Goal: Navigation & Orientation: Find specific page/section

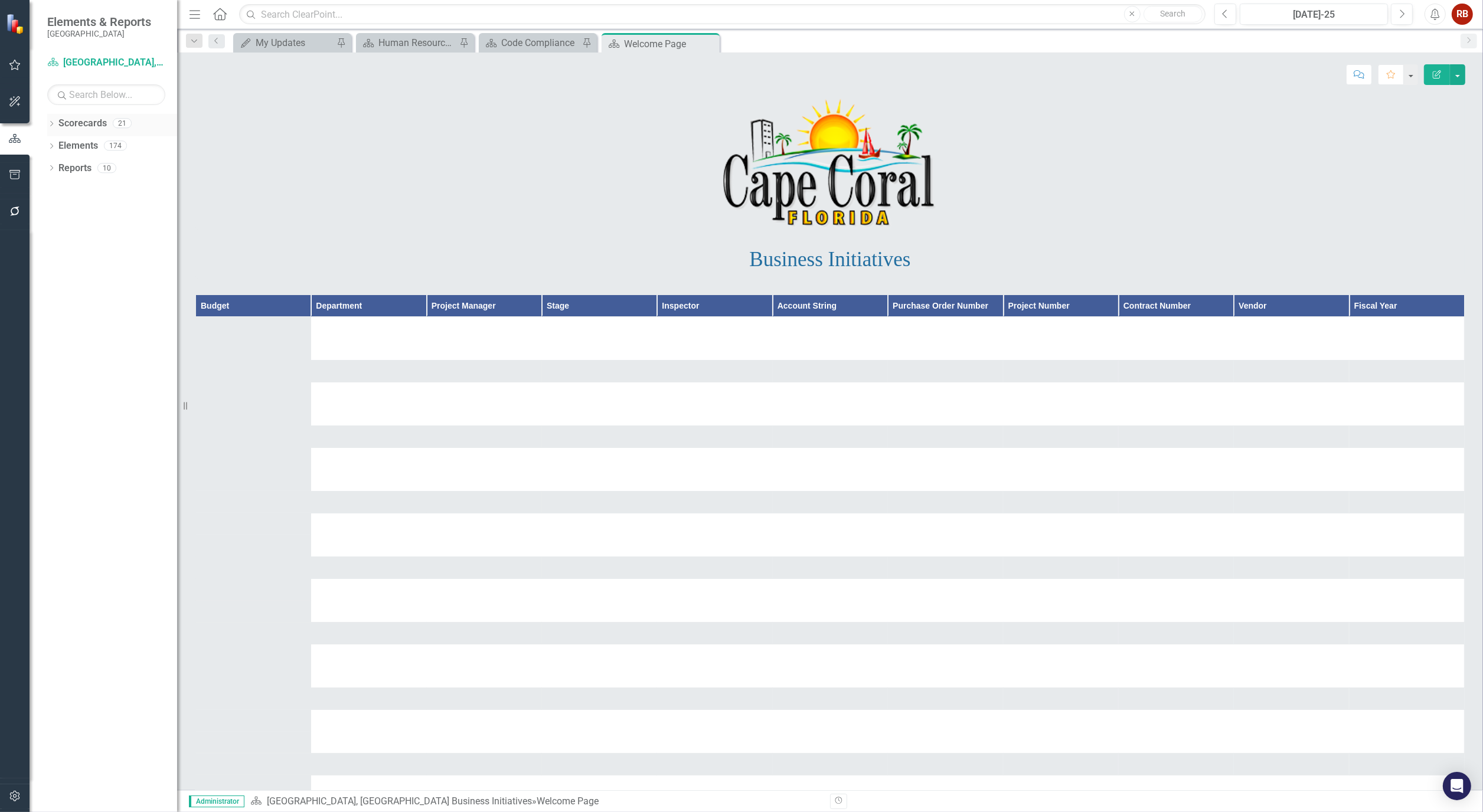
click at [51, 121] on icon "Dropdown" at bounding box center [51, 124] width 9 height 7
click at [59, 170] on icon "Dropdown" at bounding box center [57, 167] width 9 height 7
click at [115, 166] on link "[GEOGRAPHIC_DATA], [GEOGRAPHIC_DATA] Strategic Plan" at bounding box center [120, 168] width 112 height 13
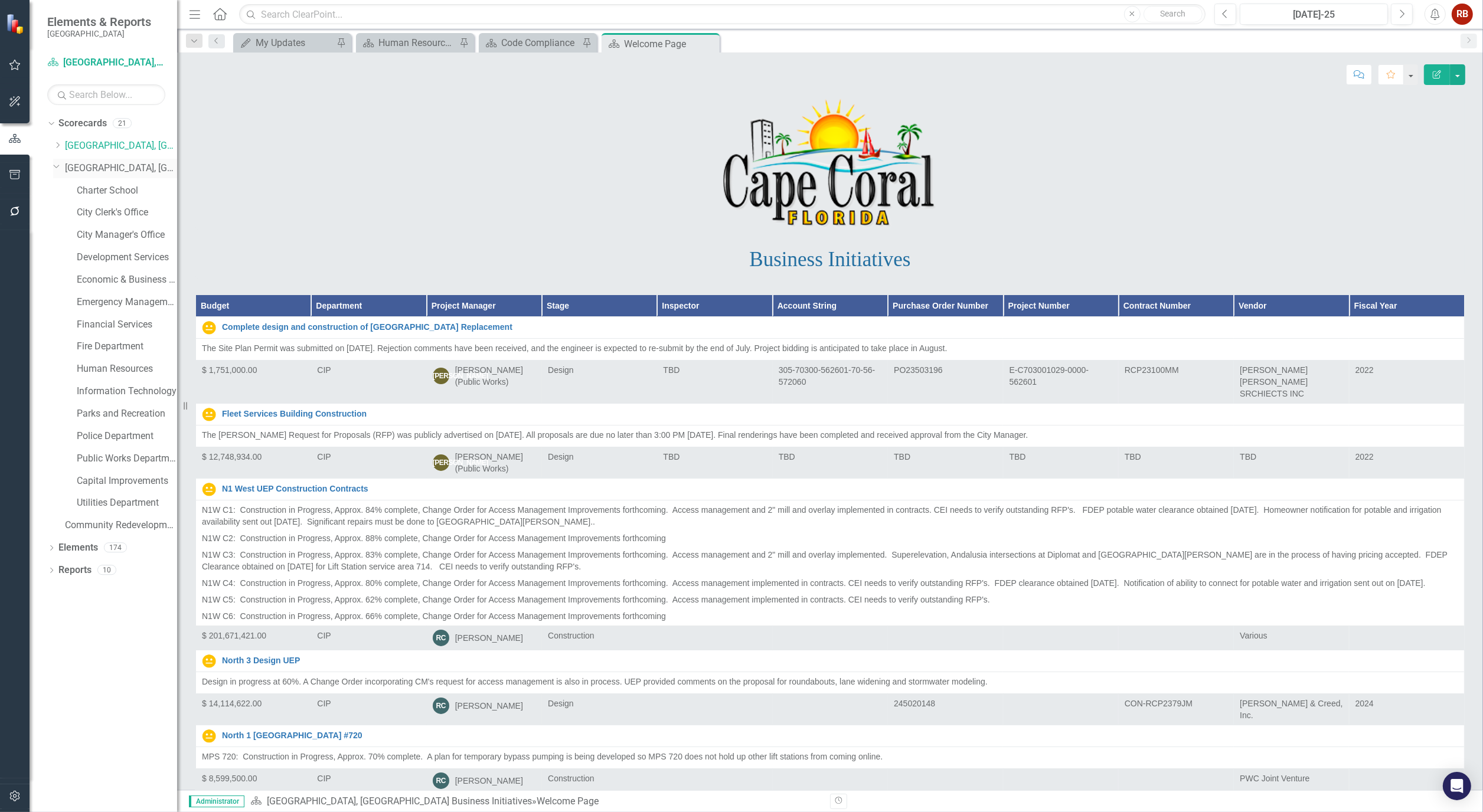
click at [85, 163] on link "[GEOGRAPHIC_DATA], [GEOGRAPHIC_DATA] Strategic Plan" at bounding box center [120, 168] width 112 height 13
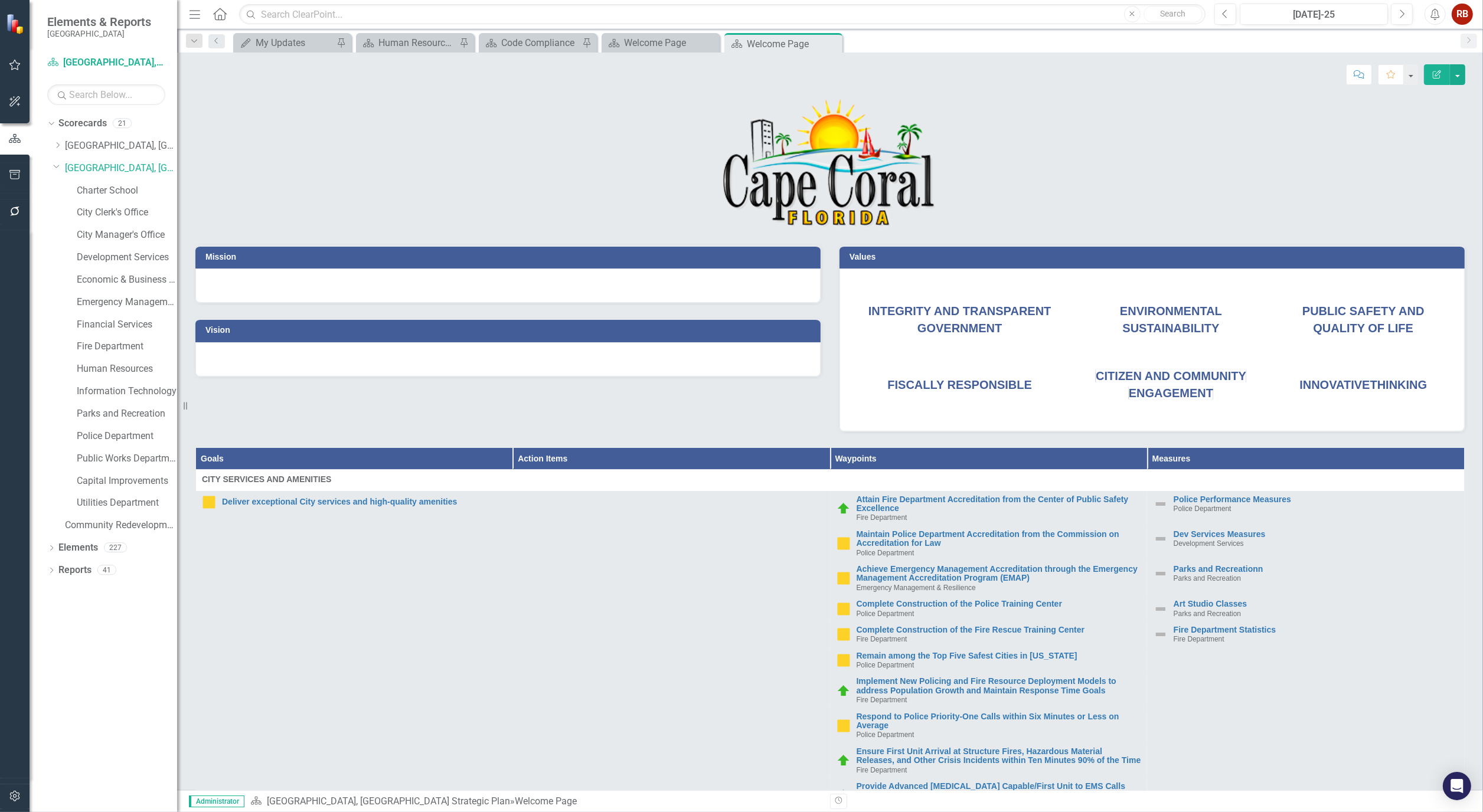
click at [623, 142] on p at bounding box center [829, 163] width 1269 height 132
